Goal: Task Accomplishment & Management: Use online tool/utility

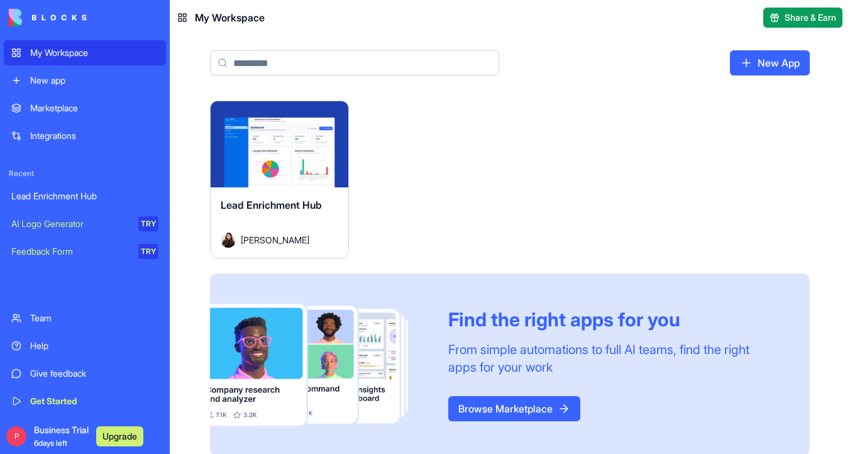
click at [295, 123] on div "Launch" at bounding box center [280, 144] width 138 height 86
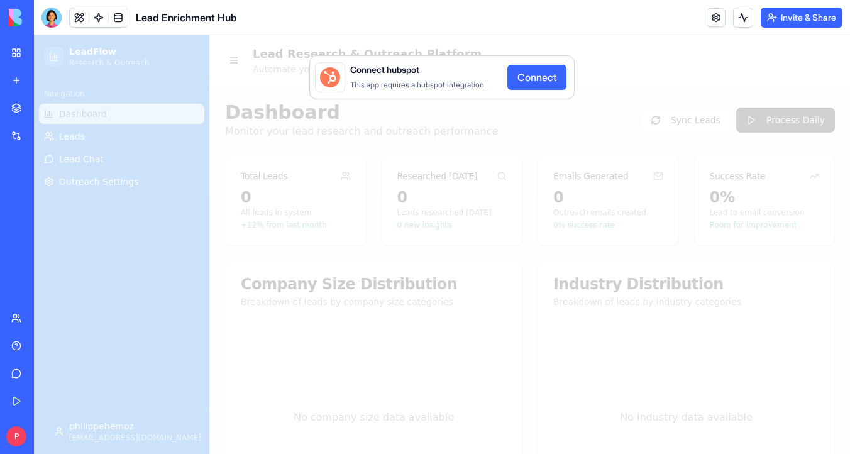
click at [540, 86] on button "Connect" at bounding box center [537, 77] width 59 height 25
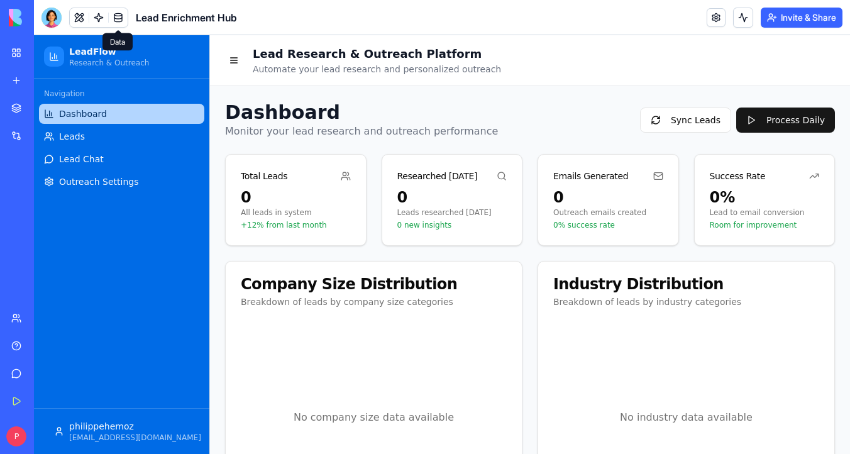
click at [123, 23] on link at bounding box center [118, 17] width 19 height 19
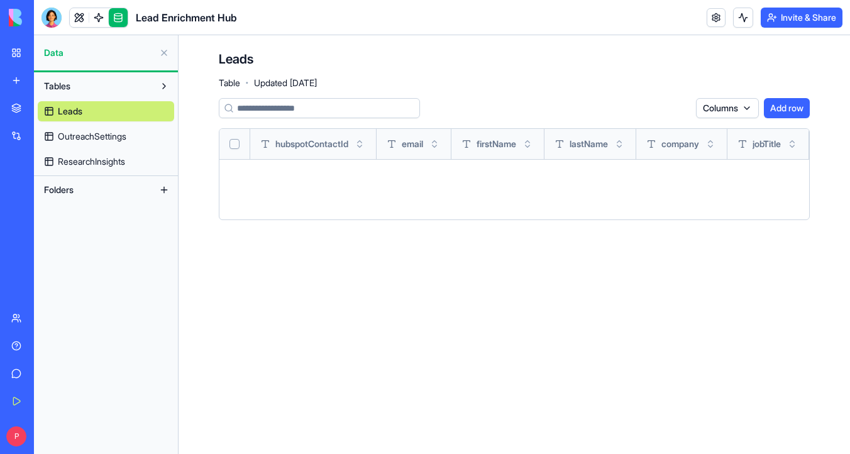
click at [142, 134] on link "OutreachSettings" at bounding box center [106, 136] width 136 height 20
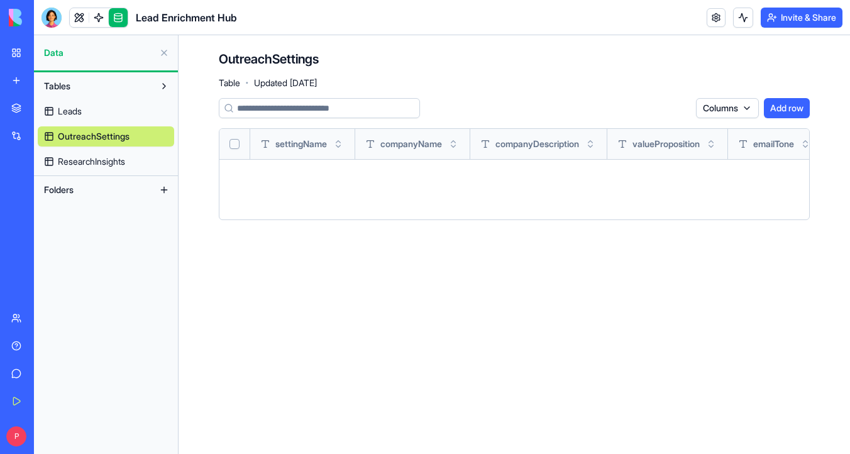
click at [135, 175] on div "Tables Leads OutreachSettings ResearchInsights" at bounding box center [106, 124] width 144 height 104
click at [82, 21] on link at bounding box center [79, 17] width 19 height 19
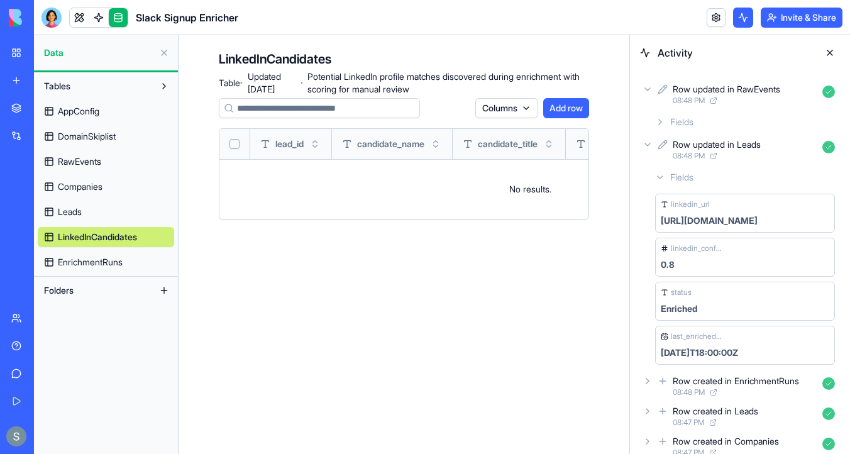
scroll to position [79, 0]
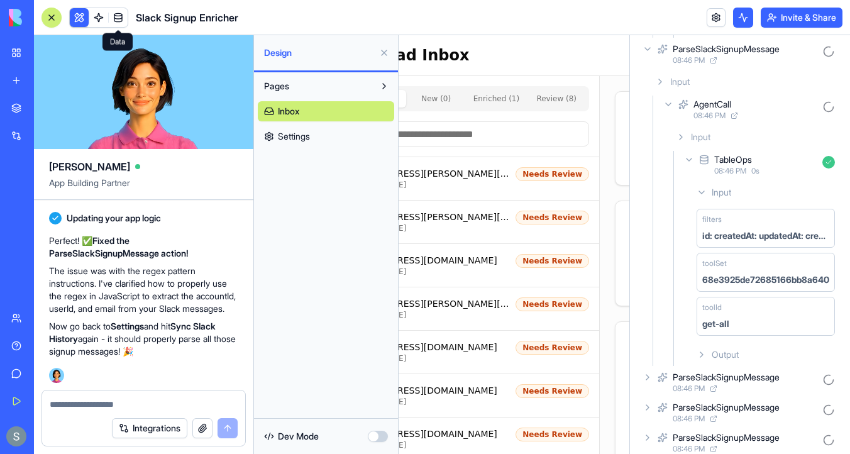
scroll to position [111, 0]
